Goal: Task Accomplishment & Management: Use online tool/utility

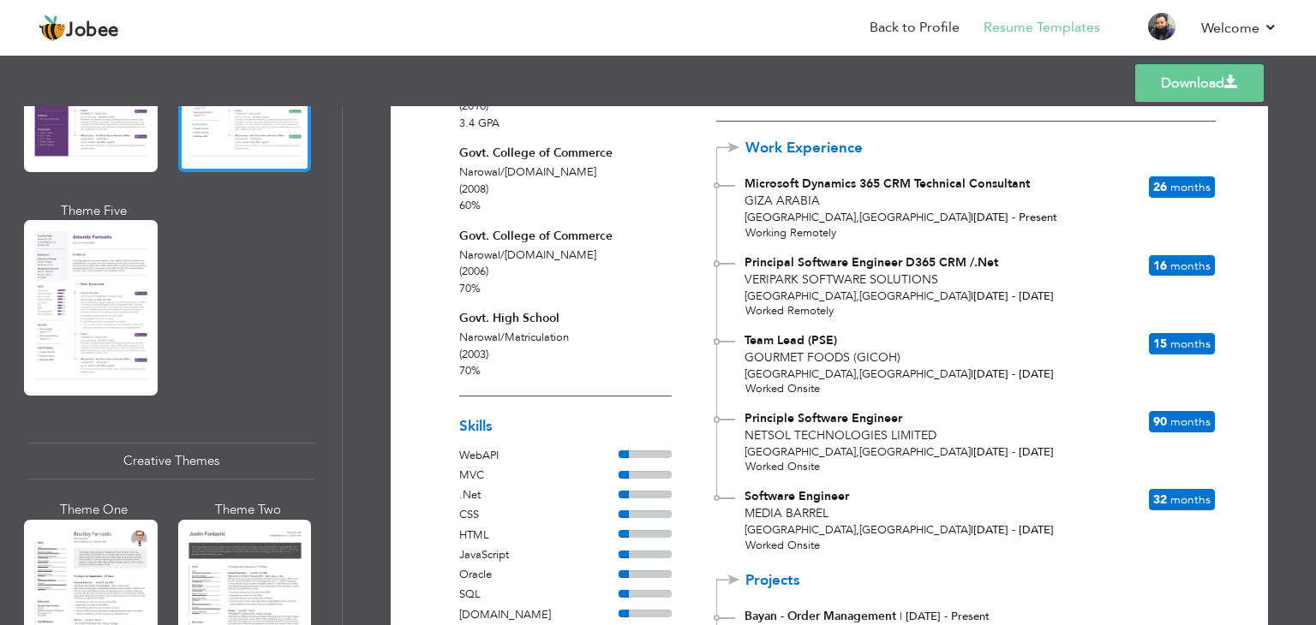
scroll to position [1884, 0]
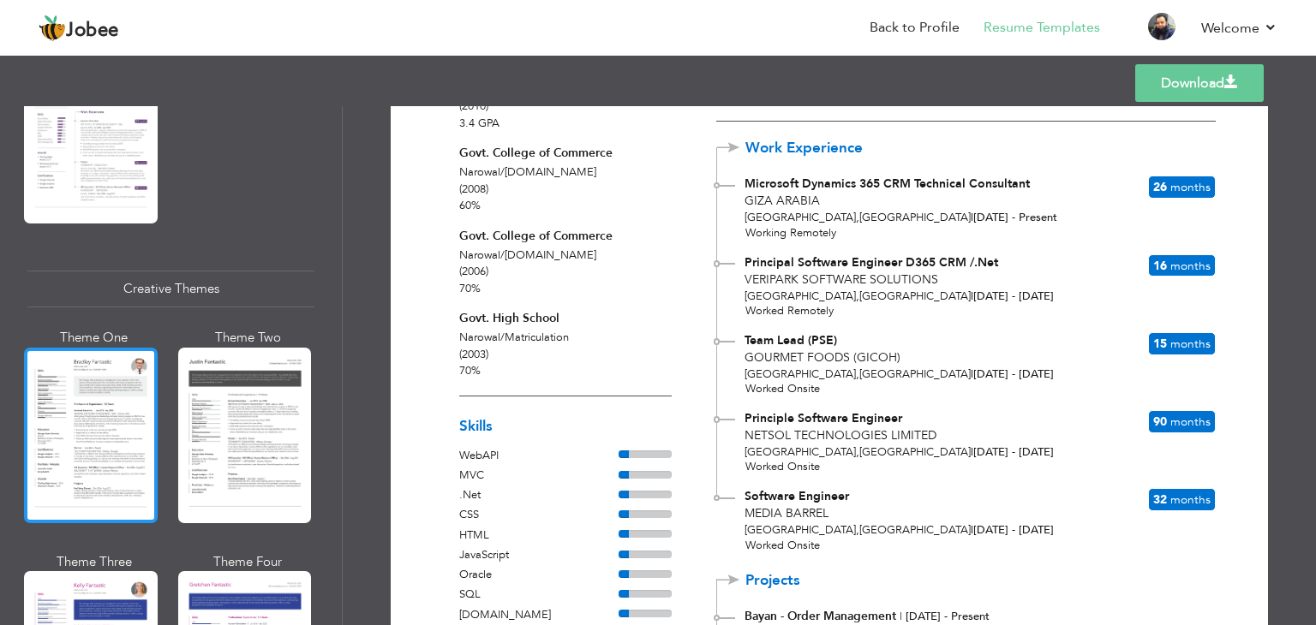
click at [121, 433] on div at bounding box center [91, 436] width 134 height 176
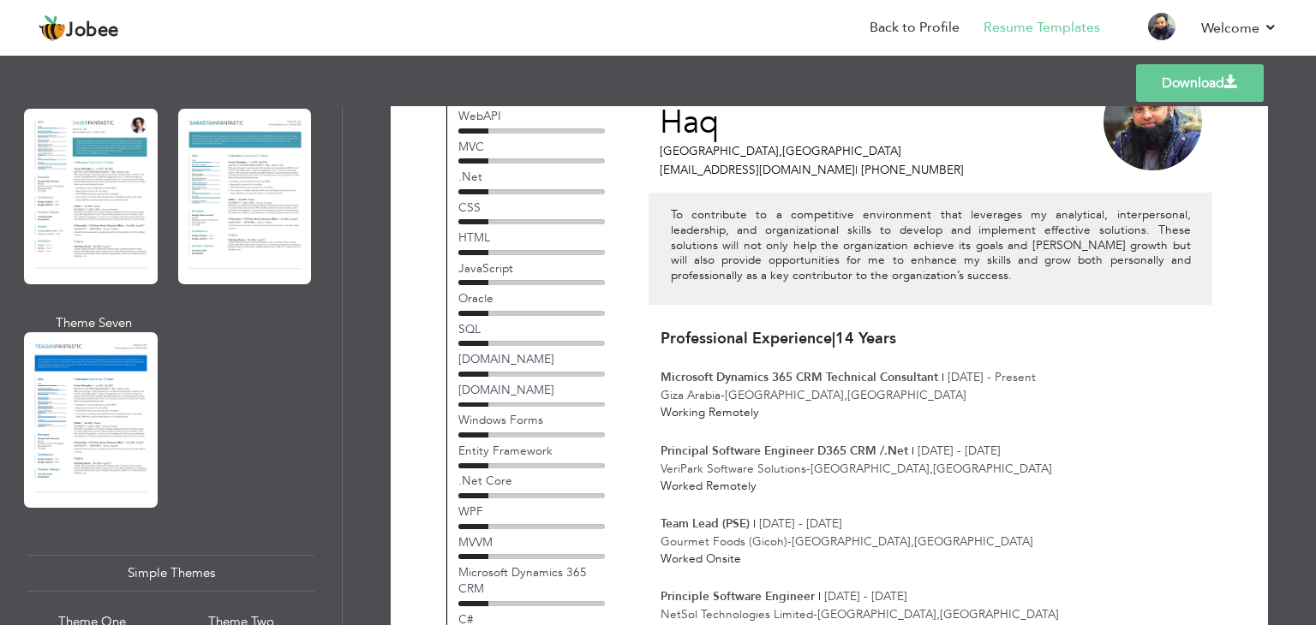
scroll to position [2398, 0]
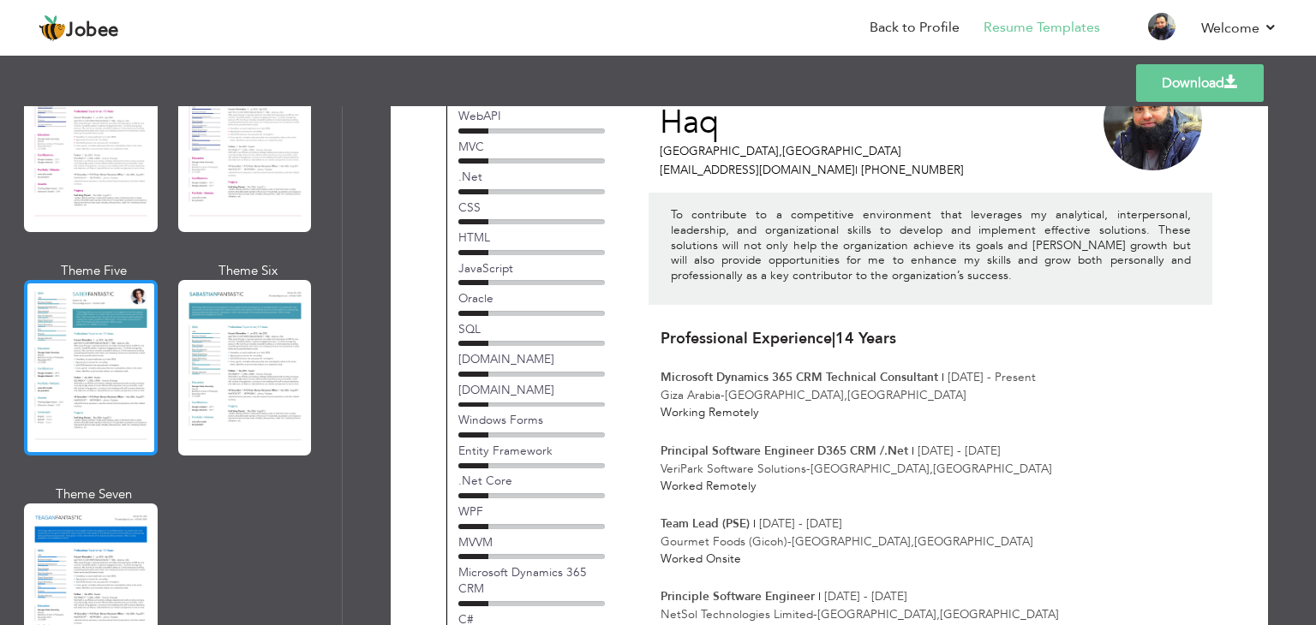
click at [114, 319] on div at bounding box center [91, 368] width 134 height 176
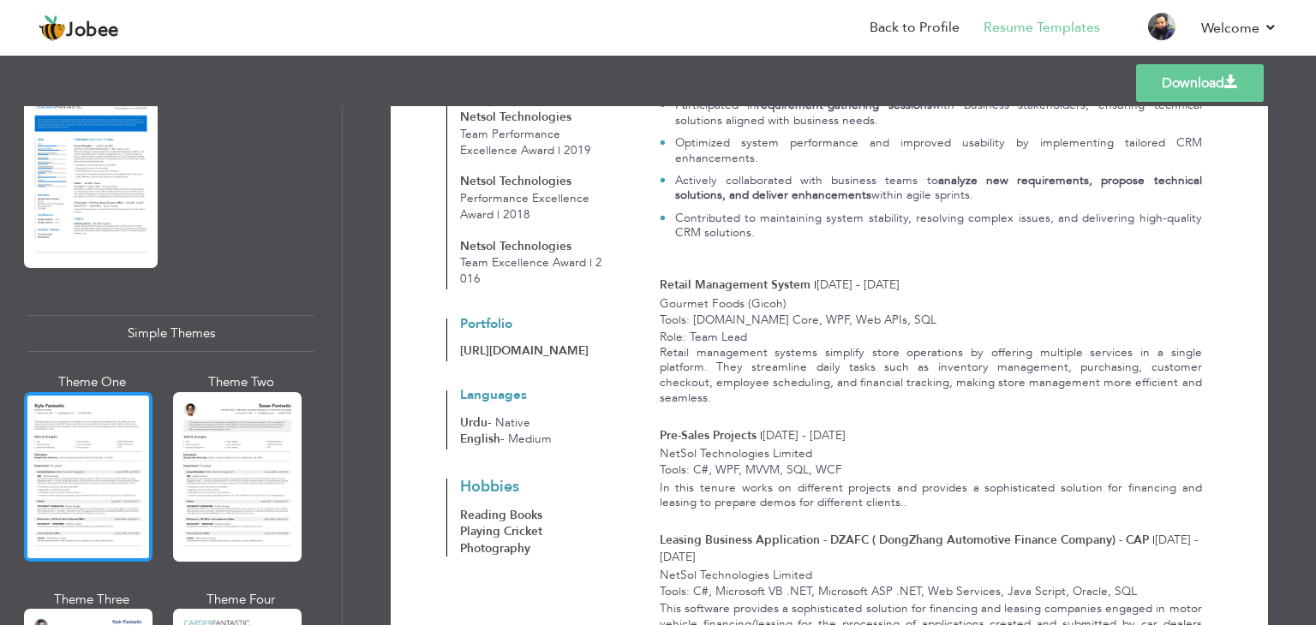
scroll to position [2977, 0]
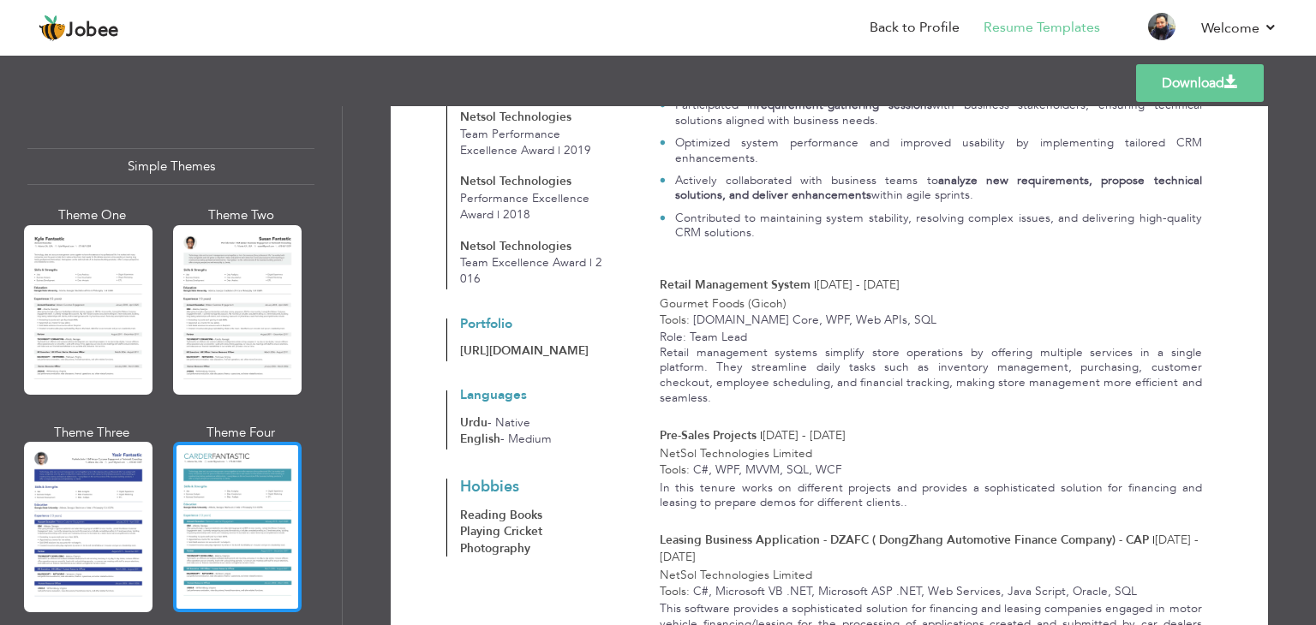
click at [229, 511] on div at bounding box center [237, 527] width 128 height 170
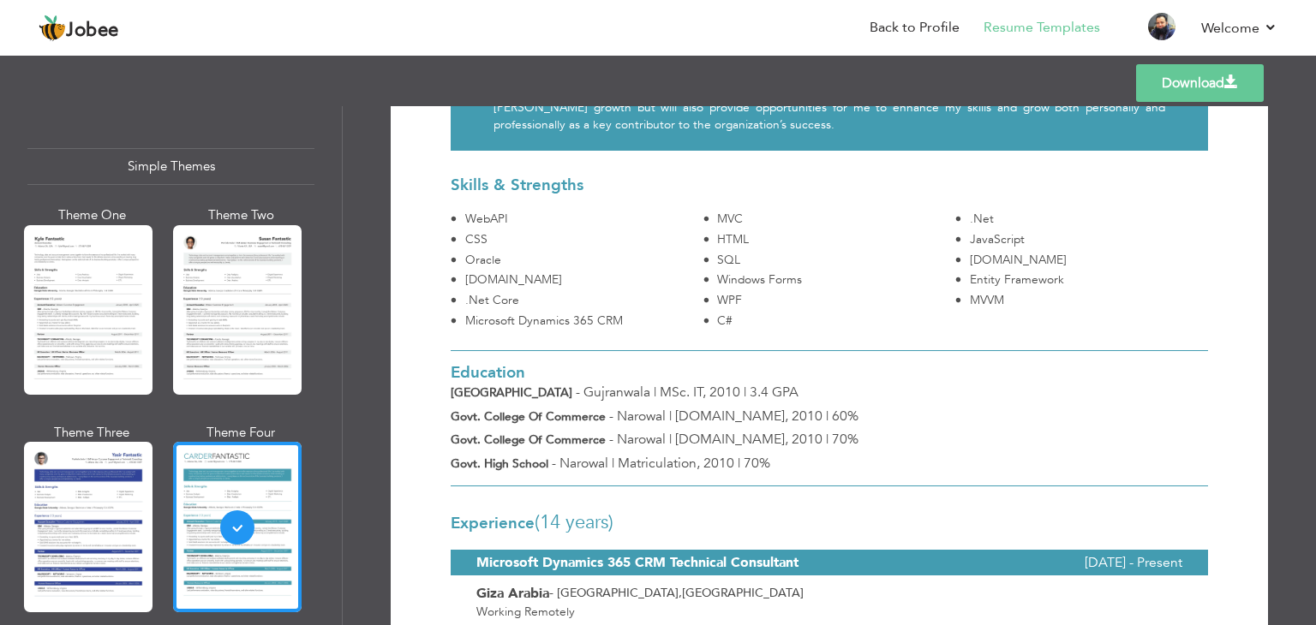
scroll to position [195, 0]
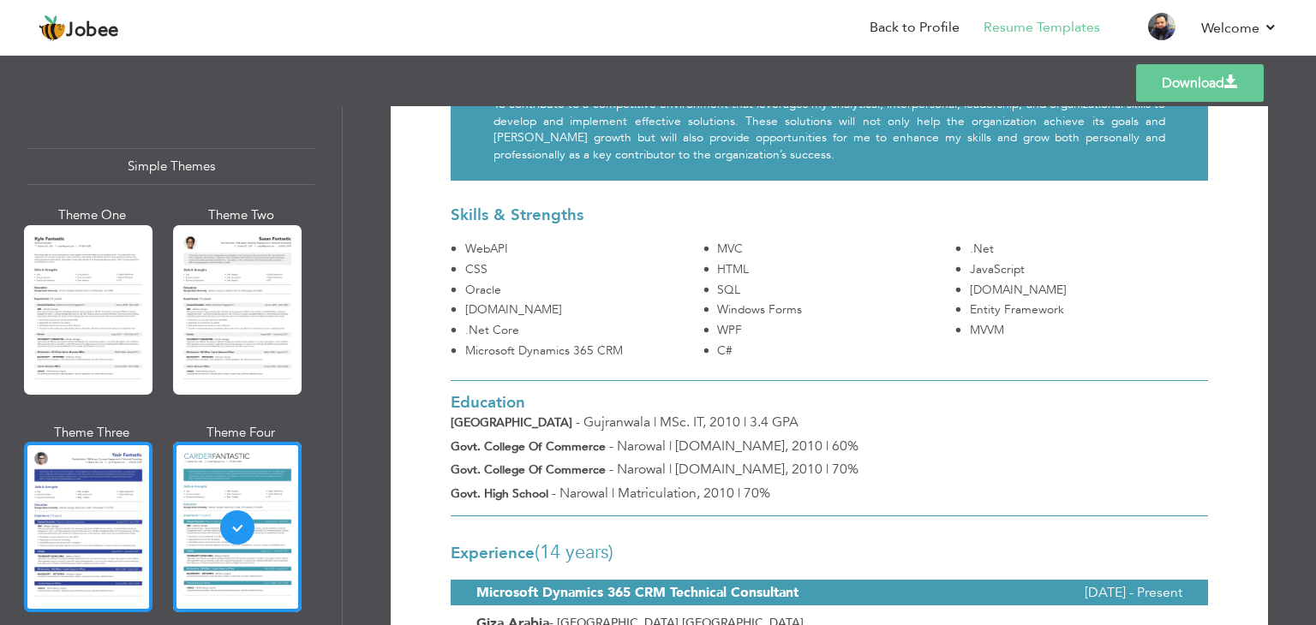
click at [86, 487] on div at bounding box center [88, 527] width 128 height 170
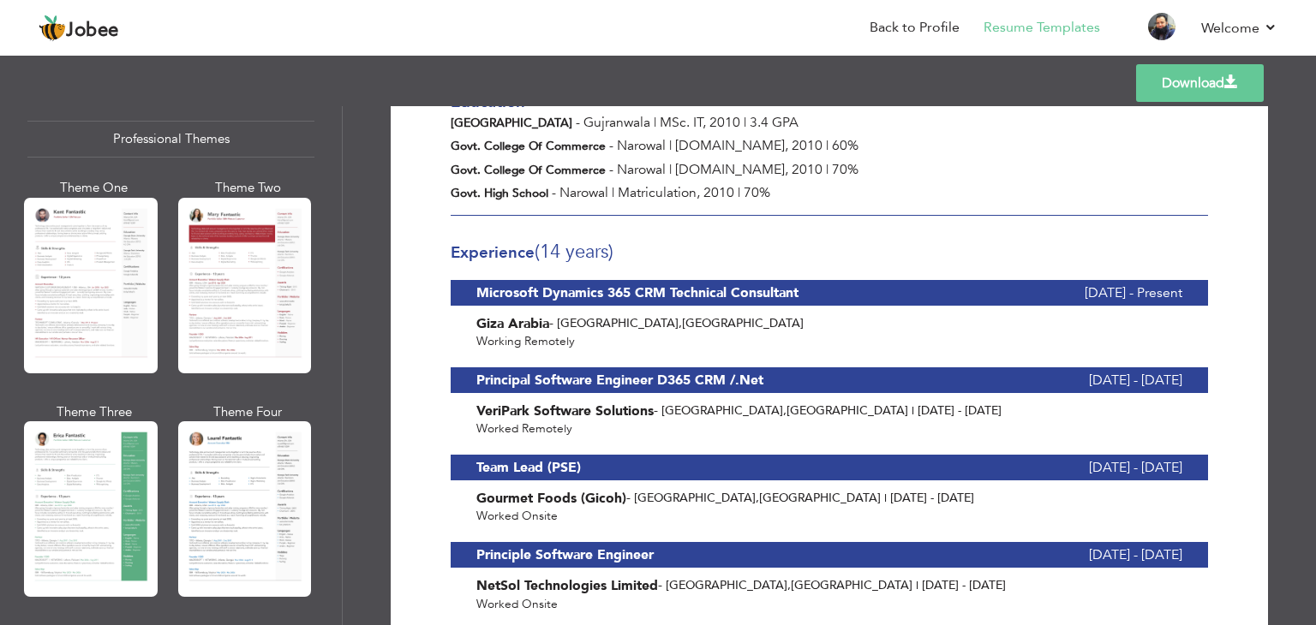
scroll to position [0, 0]
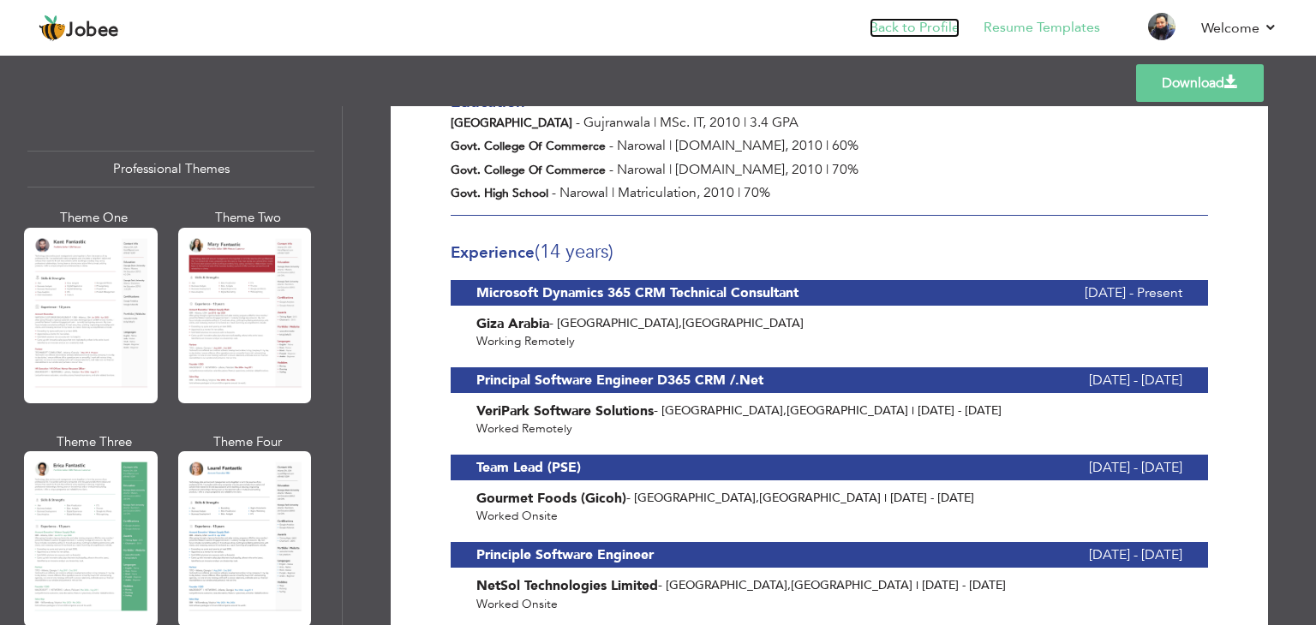
click at [929, 26] on link "Back to Profile" at bounding box center [914, 28] width 90 height 20
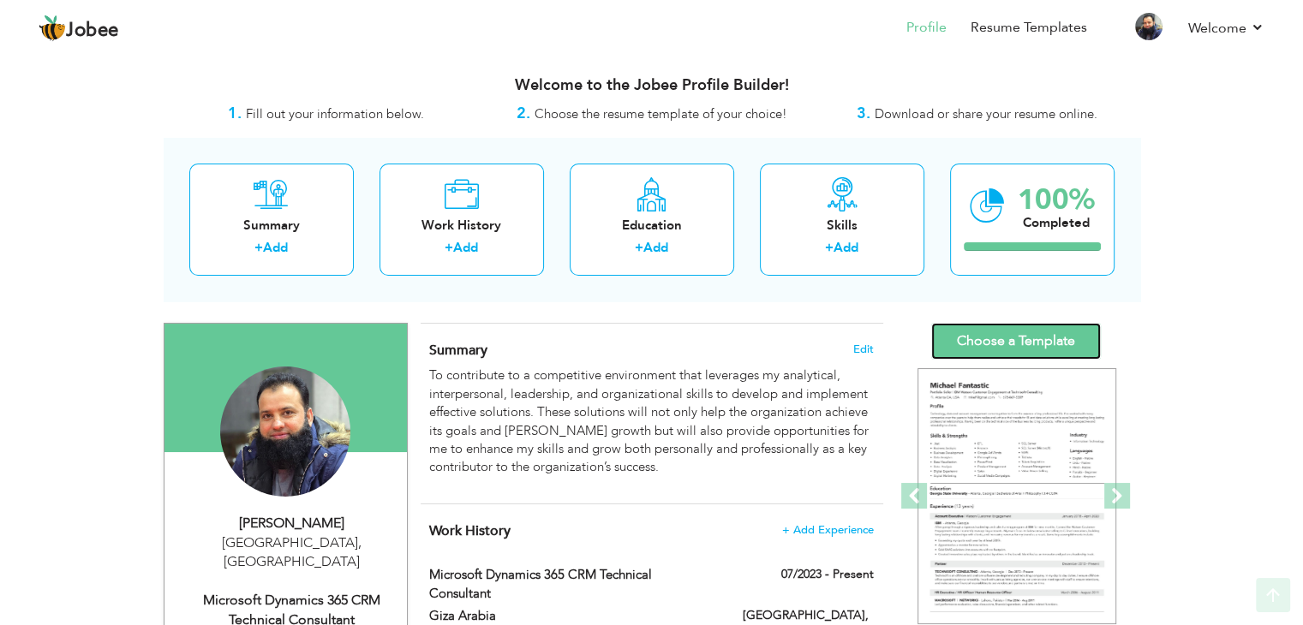
click at [1016, 331] on link "Choose a Template" at bounding box center [1016, 341] width 170 height 37
